Goal: Communication & Community: Ask a question

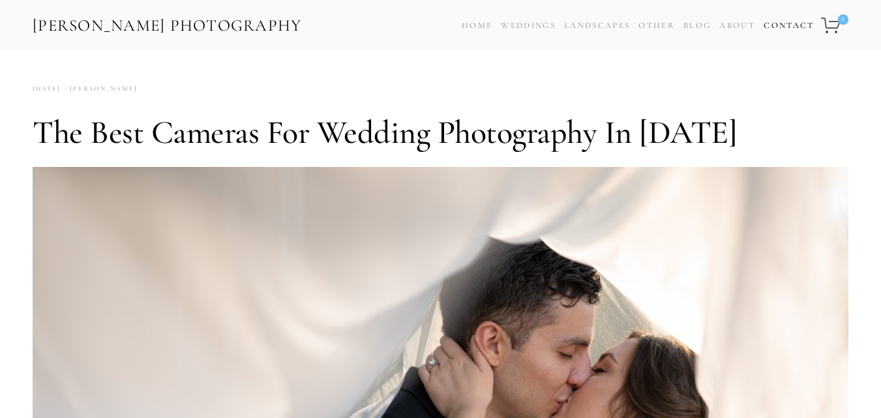
click at [783, 23] on link "Contact" at bounding box center [789, 25] width 50 height 19
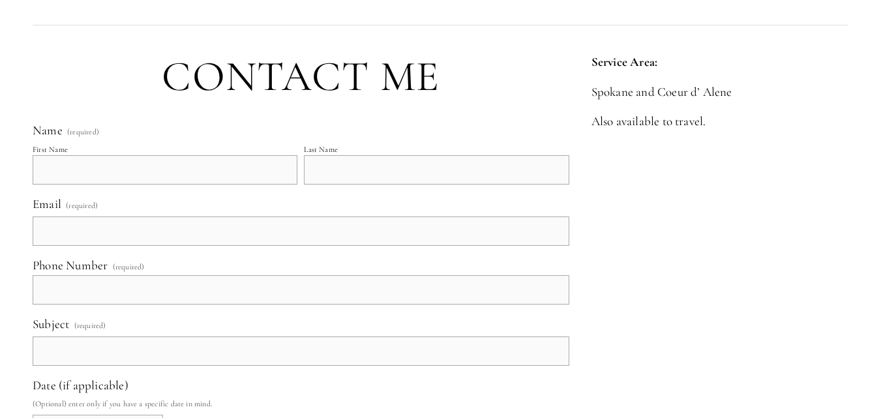
scroll to position [522, 0]
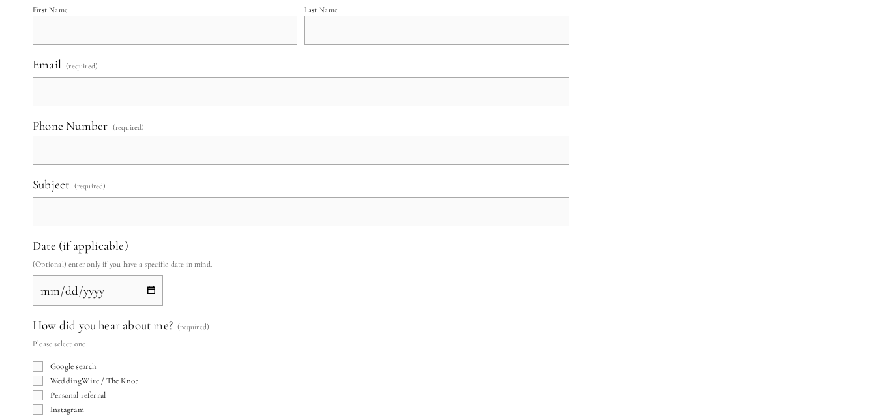
click at [91, 40] on input "First Name" at bounding box center [165, 30] width 265 height 29
type input "Catherine"
type input "Maldonado"
type input "catherinesmaldonado@gmail.com"
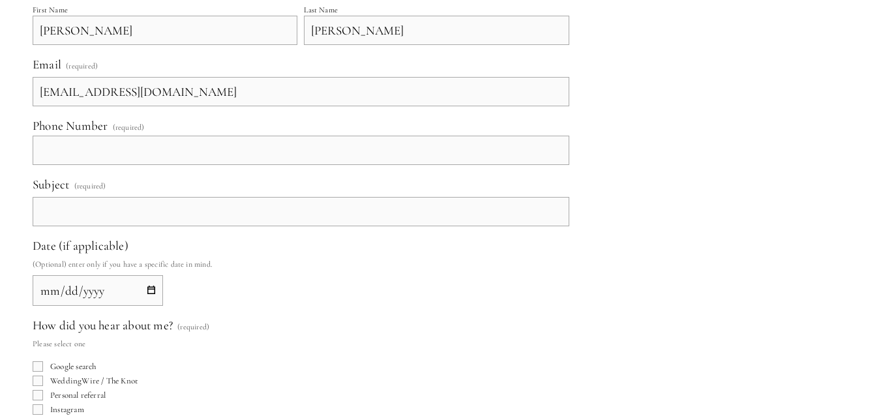
type input "(098) 301-52514"
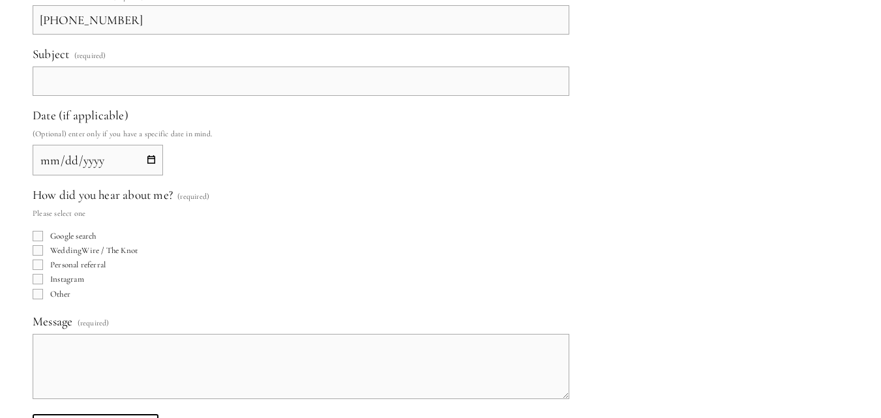
click at [113, 92] on input "Subject (required)" at bounding box center [301, 81] width 537 height 29
type input "4-Month Plan to Outrank Your Competitors"
click at [150, 158] on input "Date (if applicable)" at bounding box center [98, 160] width 130 height 31
type input "2025-10-11"
click at [35, 236] on input "Google search" at bounding box center [38, 236] width 10 height 10
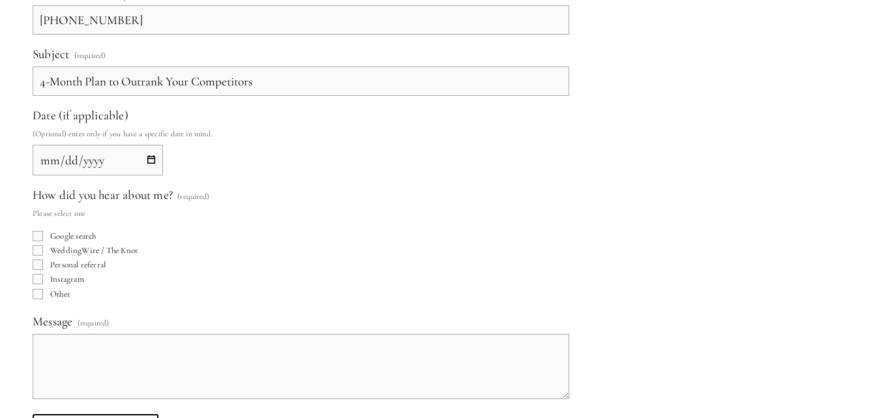
checkbox input "true"
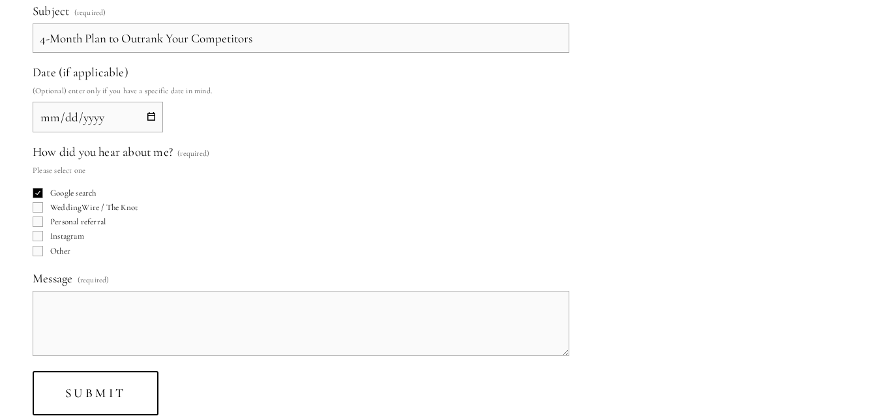
scroll to position [718, 0]
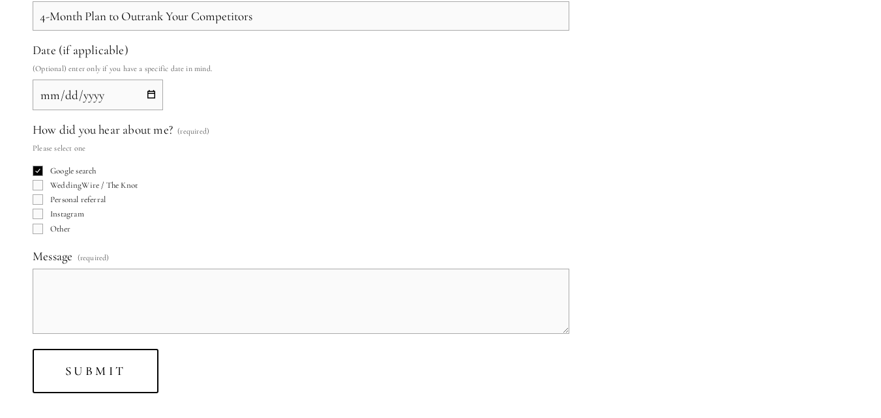
drag, startPoint x: 109, startPoint y: 237, endPoint x: 99, endPoint y: 258, distance: 22.8
click at [102, 252] on div "Name (required) First Name Catherine Last Name Maldonado Email (required) cathe…" at bounding box center [301, 62] width 537 height 550
click at [89, 290] on textarea "Message (required)" at bounding box center [301, 301] width 537 height 65
paste textarea "Hello , I hope this message finds you well. I noticed that your website is not …"
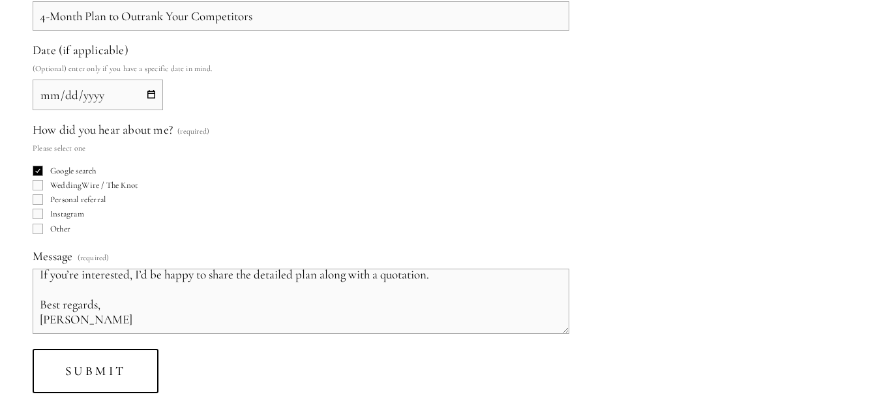
type textarea "Hello , I hope this message finds you well. I noticed that your website is not …"
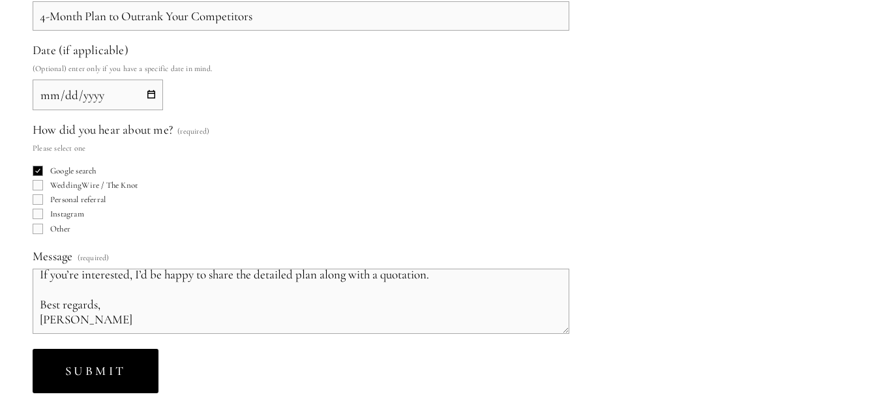
drag, startPoint x: 117, startPoint y: 394, endPoint x: 102, endPoint y: 380, distance: 20.3
click at [115, 393] on div "Name (required) First Name Catherine Last Name Maldonado Email (required) cathe…" at bounding box center [301, 90] width 559 height 629
click at [100, 378] on button "Submit Submit" at bounding box center [96, 371] width 126 height 45
click at [104, 379] on button "Submitting Submit" at bounding box center [117, 371] width 168 height 45
click at [100, 380] on button "Submitting Submit" at bounding box center [117, 371] width 168 height 45
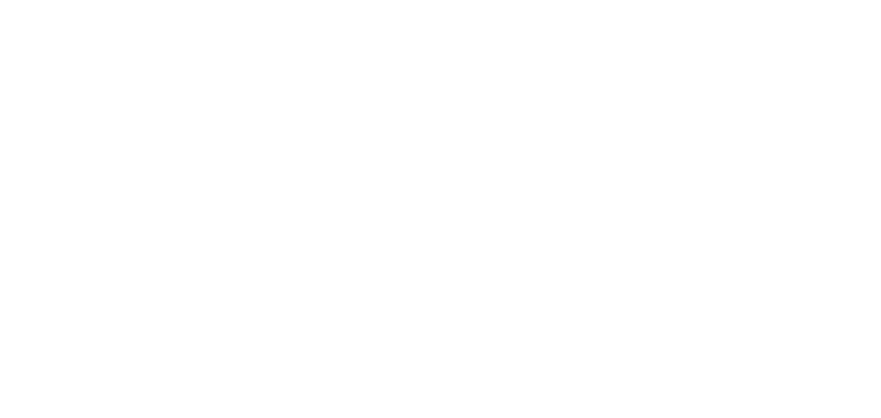
scroll to position [318, 0]
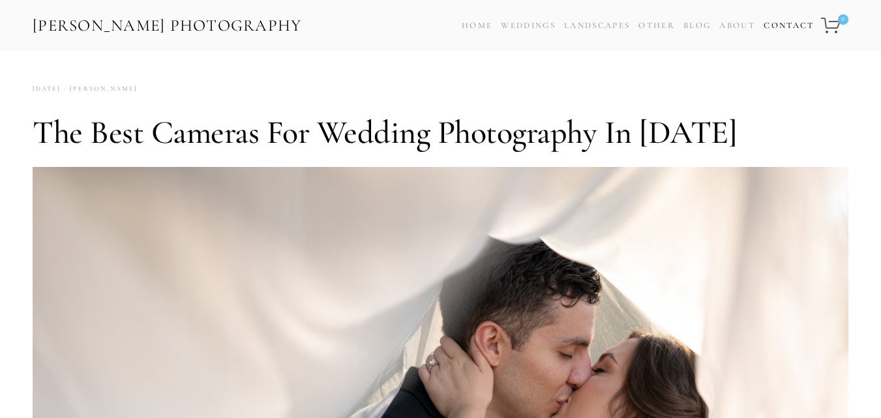
click at [793, 19] on link "Contact" at bounding box center [789, 25] width 50 height 19
click at [791, 20] on link "Contact" at bounding box center [789, 25] width 50 height 19
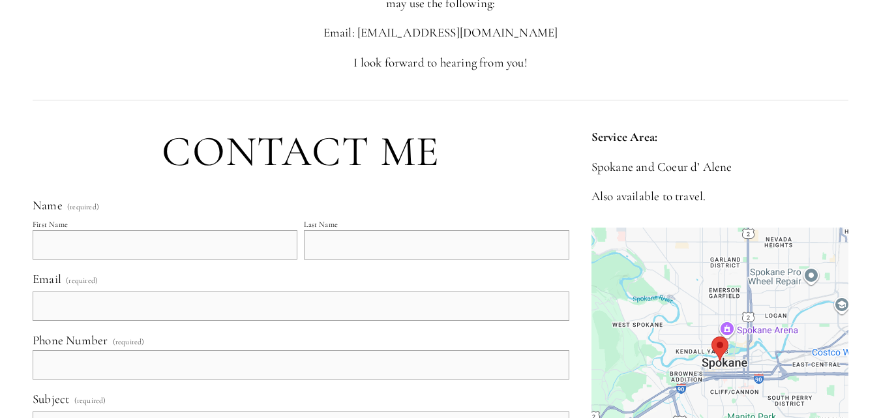
scroll to position [522, 0]
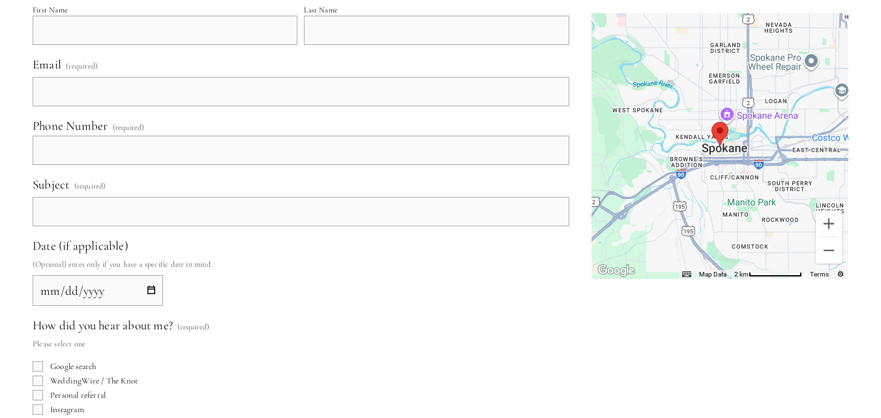
click at [142, 35] on input "First Name" at bounding box center [165, 30] width 265 height 29
type input "[PERSON_NAME]"
type input "[EMAIL_ADDRESS][DOMAIN_NAME]"
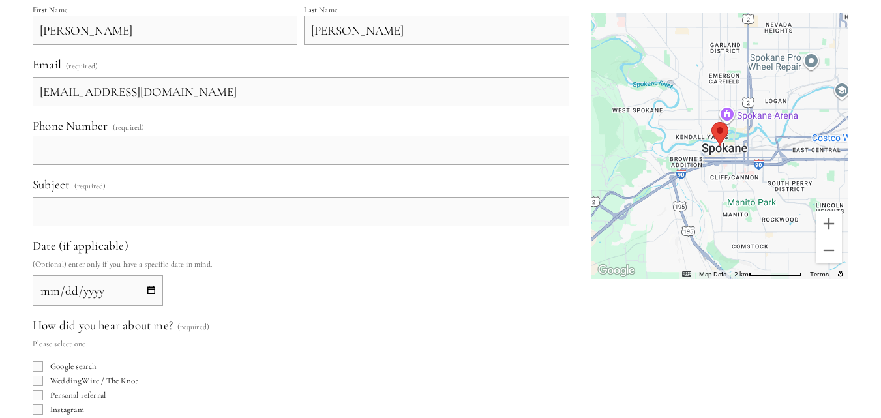
type input "[PHONE_NUMBER]"
click at [118, 207] on input "Subject (required)" at bounding box center [301, 211] width 537 height 29
click at [150, 291] on input "Date (if applicable)" at bounding box center [98, 290] width 130 height 31
type input "[DATE]"
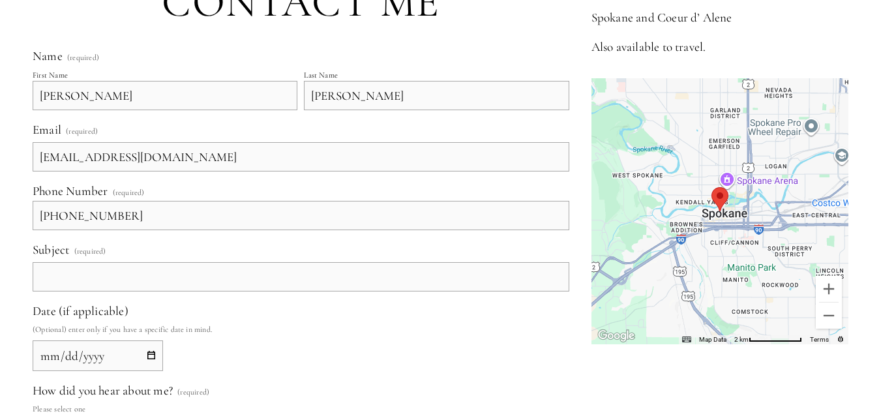
click at [85, 273] on input "Subject (required)" at bounding box center [301, 276] width 537 height 29
click at [210, 275] on input "Subject (required)" at bounding box center [301, 276] width 537 height 29
paste input "4-Month Plan to Outrank Your Competitors"
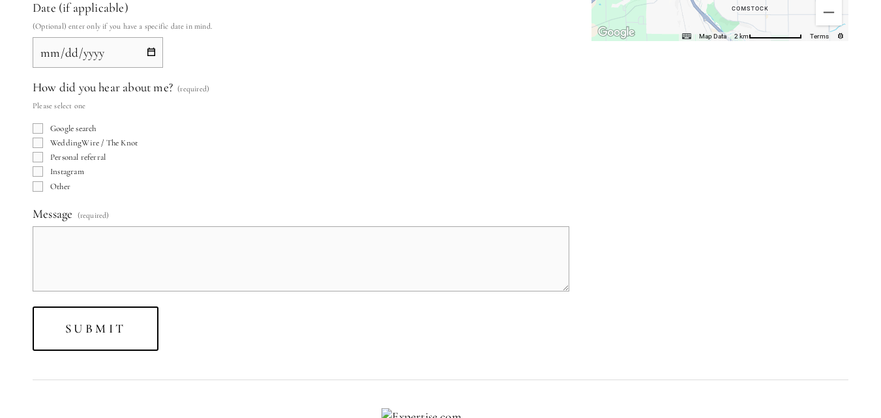
scroll to position [783, 0]
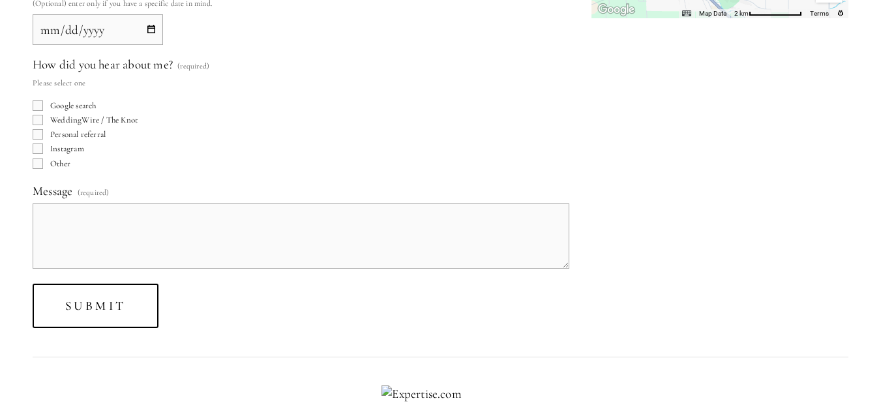
type input "4-Month Plan to Outrank Your Competitors"
click at [40, 104] on input "Google search" at bounding box center [38, 105] width 10 height 10
checkbox input "true"
click at [172, 281] on form "Name (required) First Name Catherine Last Name Maldonado Email (required) cathe…" at bounding box center [301, 25] width 537 height 607
click at [179, 255] on textarea "Message (required)" at bounding box center [301, 236] width 537 height 65
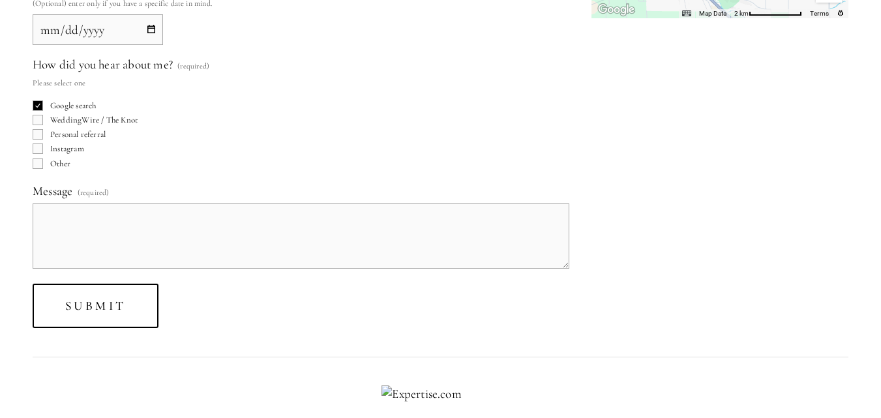
paste textarea "Hello , I hope this message finds you well. I noticed that your website is not …"
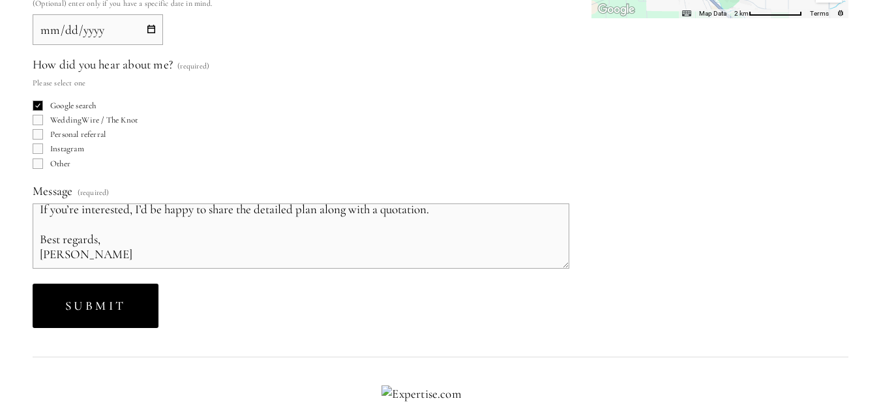
type textarea "Hello , I hope this message finds you well. I noticed that your website is not …"
click at [109, 297] on button "Submit Submit" at bounding box center [96, 306] width 126 height 45
click at [114, 303] on span "Submitting" at bounding box center [117, 305] width 104 height 15
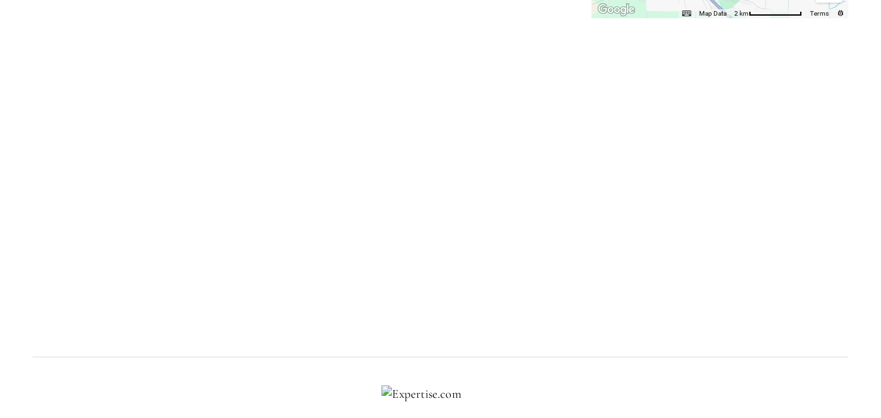
scroll to position [318, 0]
